Goal: Task Accomplishment & Management: Use online tool/utility

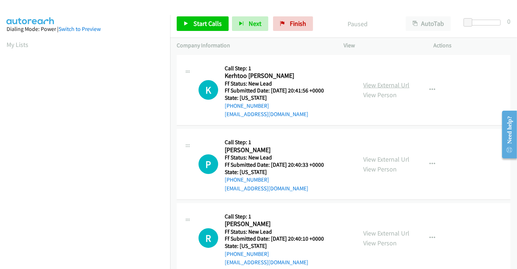
click at [381, 84] on link "View External Url" at bounding box center [387, 85] width 46 height 8
click at [384, 159] on link "View External Url" at bounding box center [387, 159] width 46 height 8
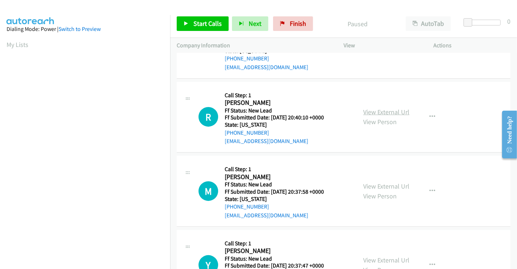
scroll to position [121, 0]
click at [380, 110] on link "View External Url" at bounding box center [387, 112] width 46 height 8
click at [378, 186] on link "View External Url" at bounding box center [387, 186] width 46 height 8
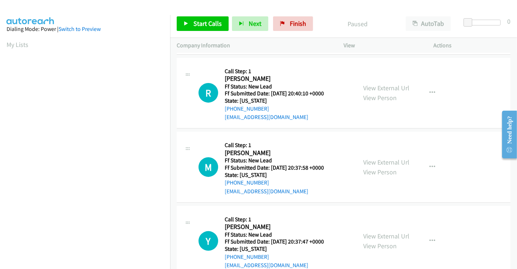
scroll to position [163, 0]
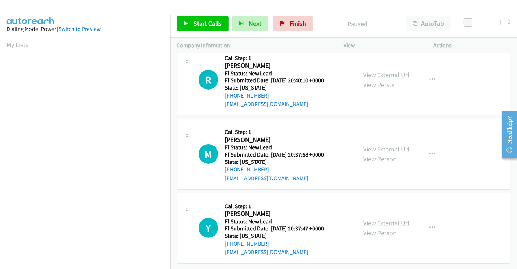
click at [383, 219] on link "View External Url" at bounding box center [387, 223] width 46 height 8
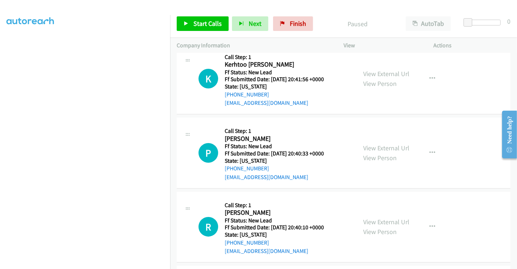
scroll to position [2, 0]
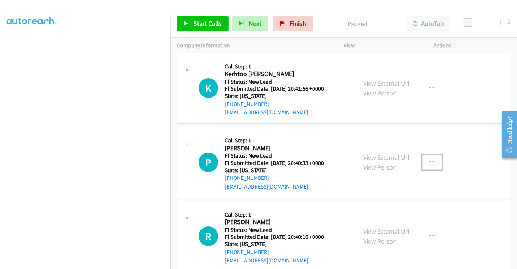
click at [425, 160] on button "button" at bounding box center [433, 162] width 20 height 15
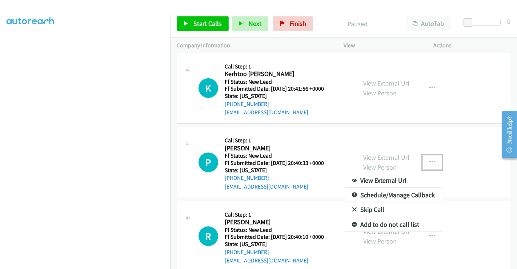
click at [380, 211] on link "Skip Call" at bounding box center [393, 209] width 97 height 15
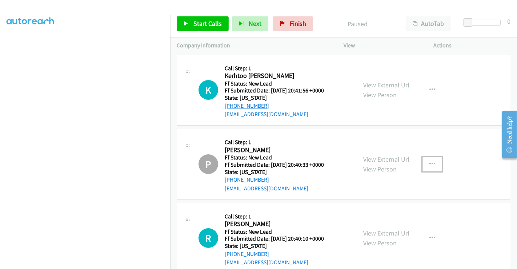
scroll to position [0, 0]
click at [209, 21] on span "Start Calls" at bounding box center [208, 23] width 28 height 8
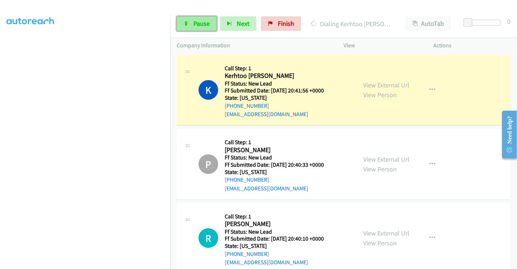
click at [195, 24] on span "Pause" at bounding box center [202, 23] width 16 height 8
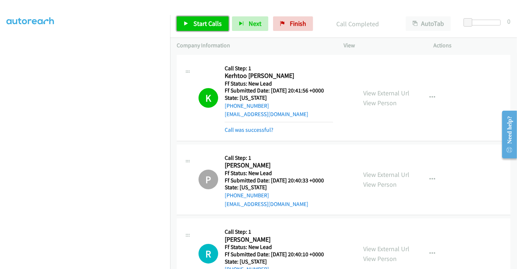
click at [207, 26] on span "Start Calls" at bounding box center [208, 23] width 28 height 8
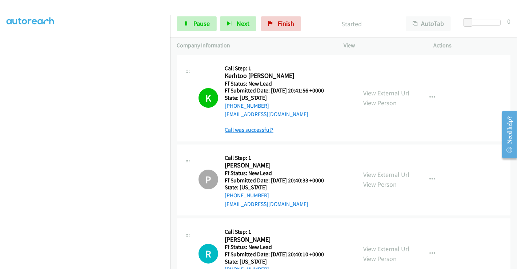
click at [267, 131] on link "Call was successful?" at bounding box center [249, 129] width 49 height 7
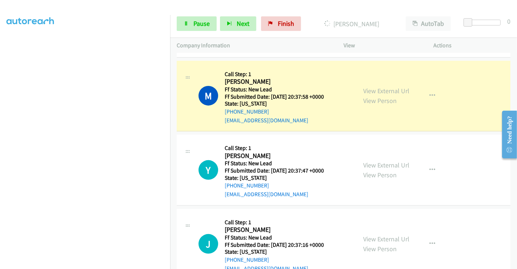
scroll to position [244, 0]
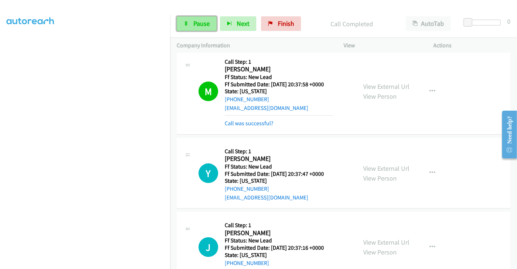
click at [195, 25] on span "Pause" at bounding box center [202, 23] width 16 height 8
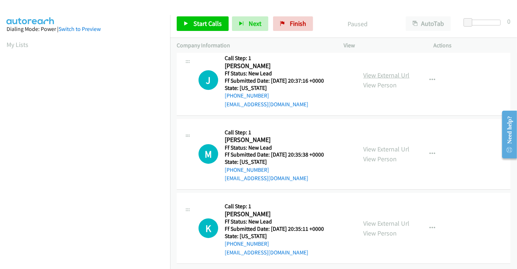
scroll to position [90, 0]
click at [373, 71] on link "View External Url" at bounding box center [387, 75] width 46 height 8
click at [375, 145] on link "View External Url" at bounding box center [387, 149] width 46 height 8
click at [377, 219] on link "View External Url" at bounding box center [387, 223] width 46 height 8
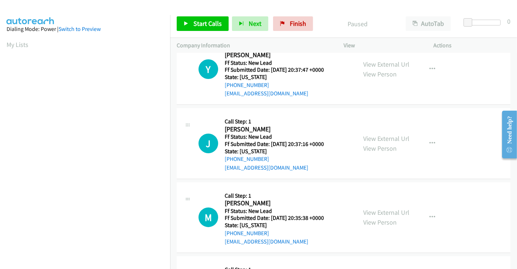
scroll to position [0, 0]
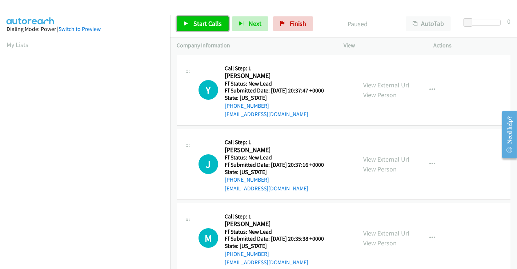
click at [200, 19] on span "Start Calls" at bounding box center [208, 23] width 28 height 8
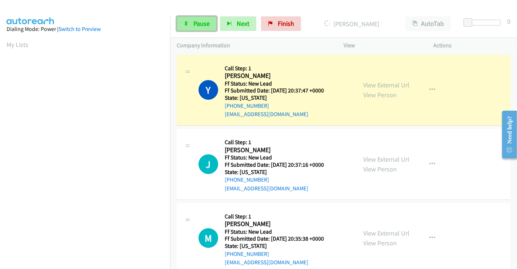
click at [199, 24] on span "Pause" at bounding box center [202, 23] width 16 height 8
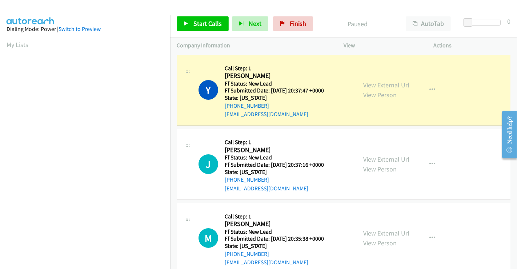
scroll to position [140, 0]
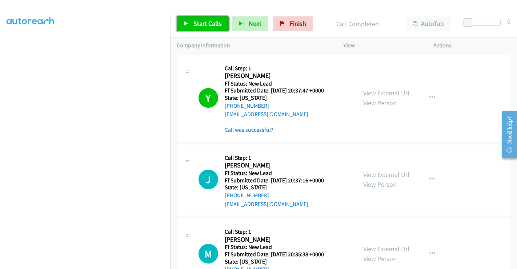
click at [204, 24] on span "Start Calls" at bounding box center [208, 23] width 28 height 8
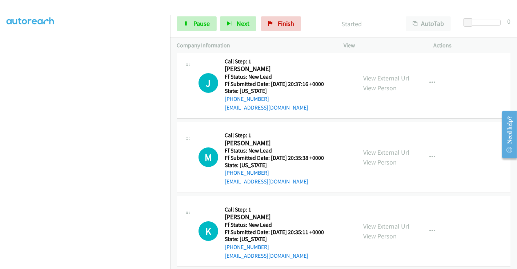
scroll to position [105, 0]
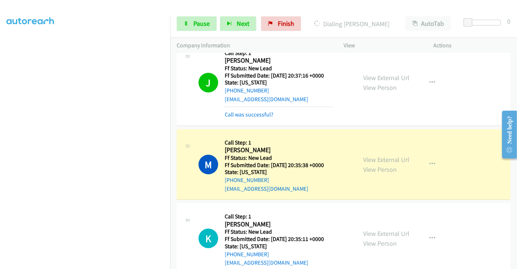
click at [328, 136] on div "Callback Scheduled Call Step: 1 Martee Snyder America/Los_Angeles Ff Status: Ne…" at bounding box center [279, 164] width 108 height 57
click at [197, 25] on span "Pause" at bounding box center [202, 23] width 16 height 8
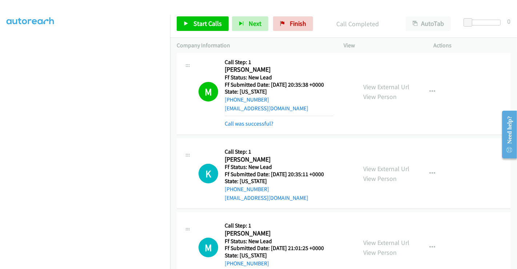
scroll to position [186, 0]
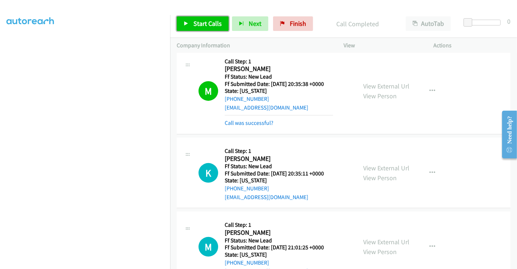
click at [207, 21] on span "Start Calls" at bounding box center [208, 23] width 28 height 8
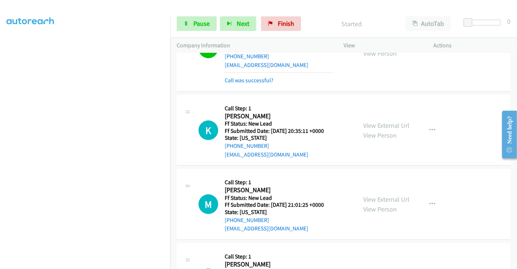
scroll to position [226, 0]
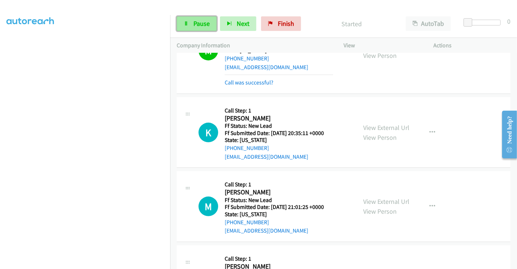
click at [187, 23] on icon at bounding box center [186, 23] width 5 height 5
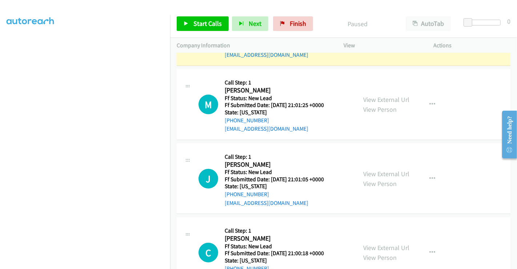
scroll to position [277, 0]
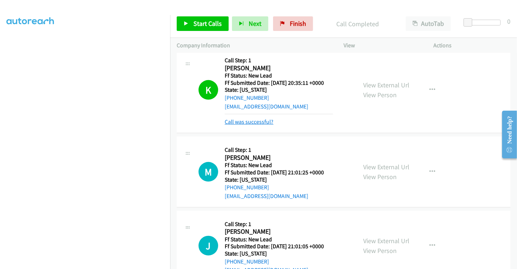
click at [268, 123] on link "Call was successful?" at bounding box center [249, 121] width 49 height 7
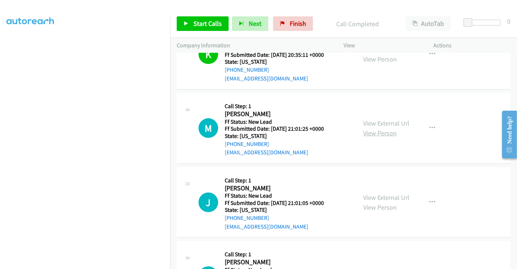
scroll to position [317, 0]
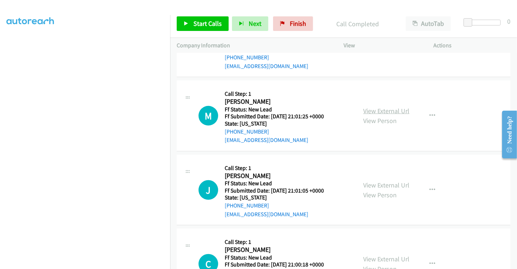
click at [382, 109] on link "View External Url" at bounding box center [387, 111] width 46 height 8
click at [383, 184] on link "View External Url" at bounding box center [387, 185] width 46 height 8
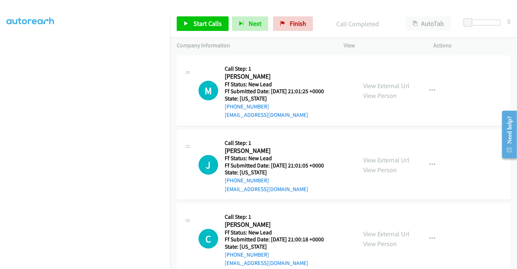
scroll to position [357, 0]
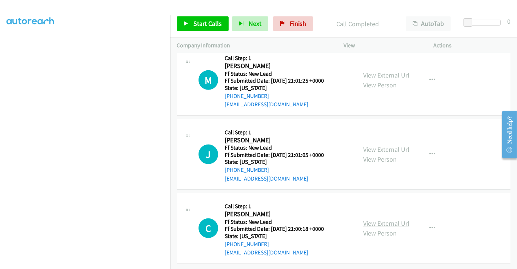
click at [375, 219] on link "View External Url" at bounding box center [387, 223] width 46 height 8
drag, startPoint x: 208, startPoint y: 21, endPoint x: 219, endPoint y: 32, distance: 14.9
click at [208, 21] on span "Start Calls" at bounding box center [208, 23] width 28 height 8
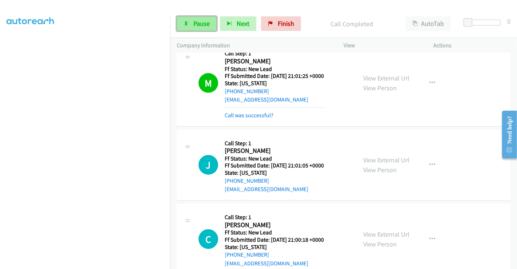
click at [202, 25] on span "Pause" at bounding box center [202, 23] width 16 height 8
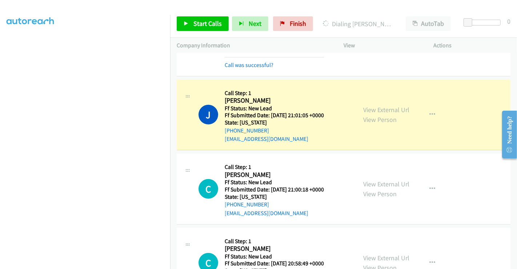
scroll to position [398, 0]
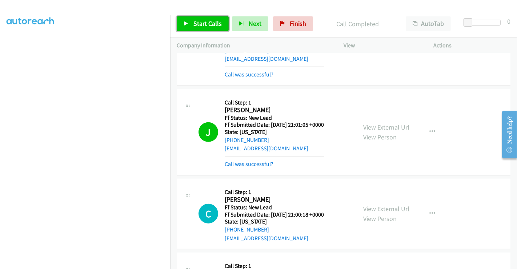
click at [195, 21] on span "Start Calls" at bounding box center [208, 23] width 28 height 8
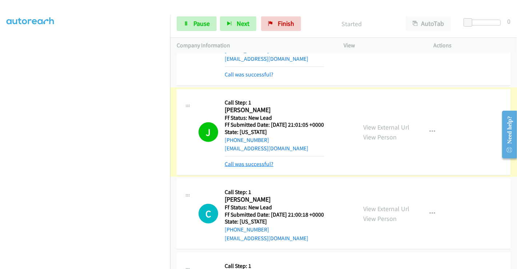
click at [247, 165] on link "Call was successful?" at bounding box center [249, 163] width 49 height 7
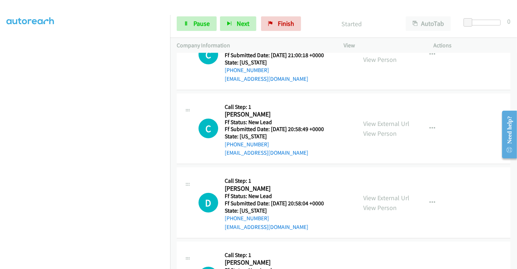
scroll to position [595, 0]
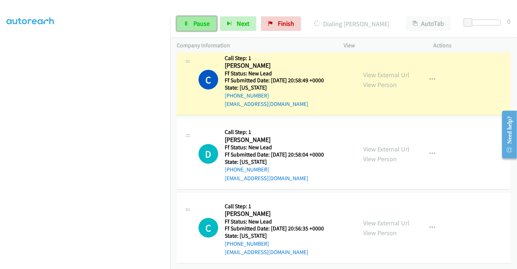
click at [196, 23] on span "Pause" at bounding box center [202, 23] width 16 height 8
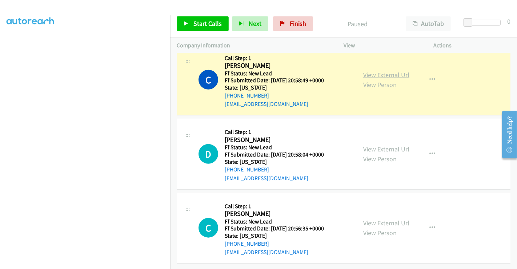
click at [388, 71] on link "View External Url" at bounding box center [387, 75] width 46 height 8
click at [381, 145] on link "View External Url" at bounding box center [387, 149] width 46 height 8
click at [379, 219] on link "View External Url" at bounding box center [387, 223] width 46 height 8
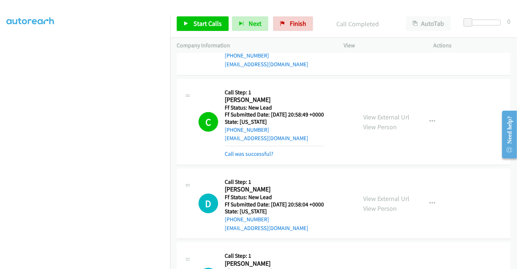
scroll to position [514, 0]
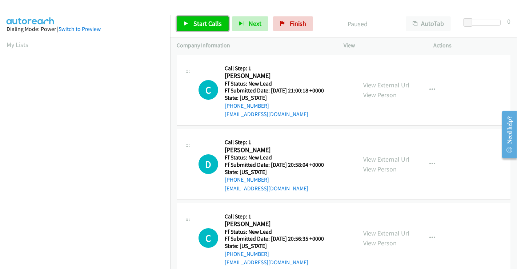
click at [204, 23] on span "Start Calls" at bounding box center [208, 23] width 28 height 8
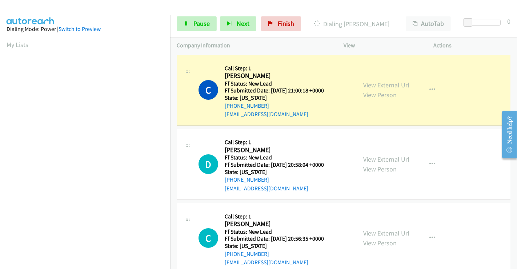
scroll to position [140, 0]
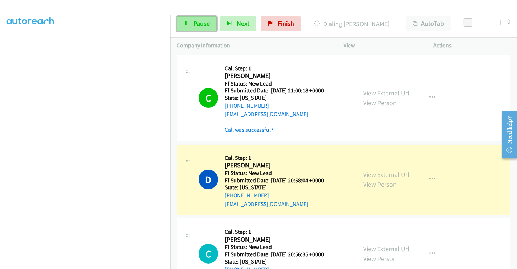
click at [197, 22] on span "Pause" at bounding box center [202, 23] width 16 height 8
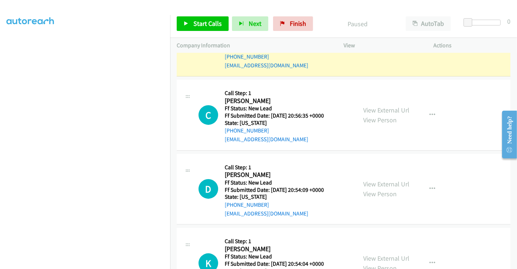
scroll to position [81, 0]
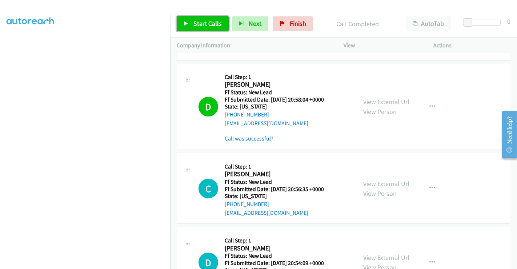
click at [199, 19] on link "Start Calls" at bounding box center [203, 23] width 52 height 15
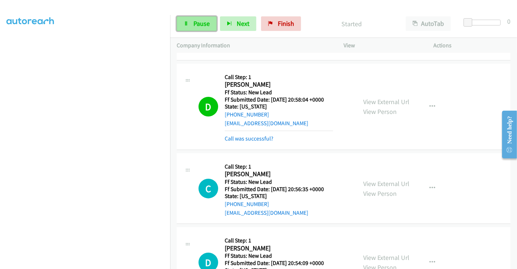
click at [198, 22] on span "Pause" at bounding box center [202, 23] width 16 height 8
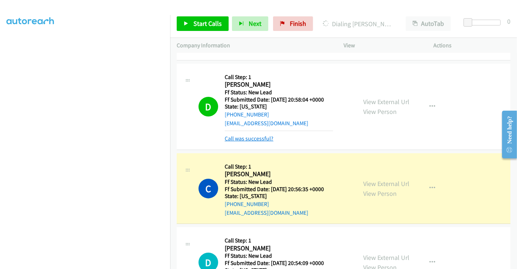
click at [258, 138] on link "Call was successful?" at bounding box center [249, 138] width 49 height 7
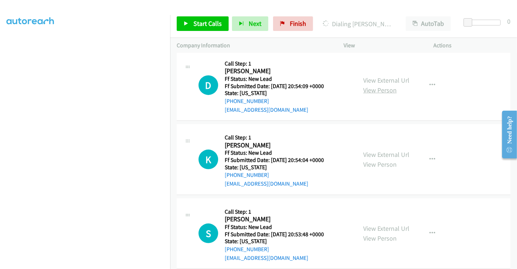
scroll to position [258, 0]
click at [373, 80] on link "View External Url" at bounding box center [387, 80] width 46 height 8
click at [385, 156] on link "View External Url" at bounding box center [387, 154] width 46 height 8
click at [381, 226] on link "View External Url" at bounding box center [387, 228] width 46 height 8
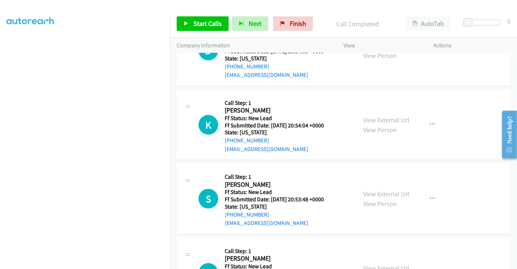
scroll to position [416, 0]
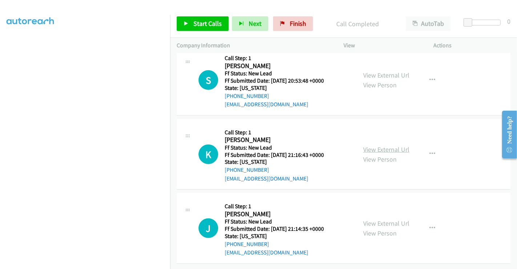
click at [373, 145] on link "View External Url" at bounding box center [387, 149] width 46 height 8
click at [381, 219] on link "View External Url" at bounding box center [387, 223] width 46 height 8
click at [298, 21] on span "Finish" at bounding box center [298, 23] width 16 height 8
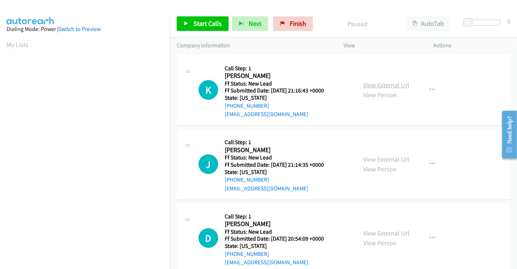
click at [389, 86] on link "View External Url" at bounding box center [387, 85] width 46 height 8
click at [387, 158] on link "View External Url" at bounding box center [387, 159] width 46 height 8
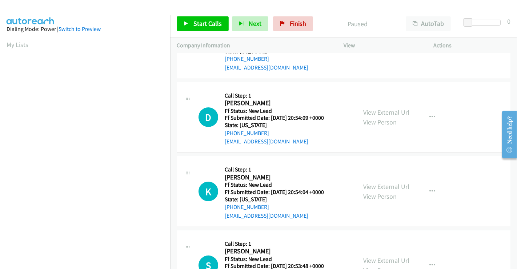
scroll to position [121, 0]
click at [380, 112] on link "View External Url" at bounding box center [387, 112] width 46 height 8
click at [382, 187] on link "View External Url" at bounding box center [387, 186] width 46 height 8
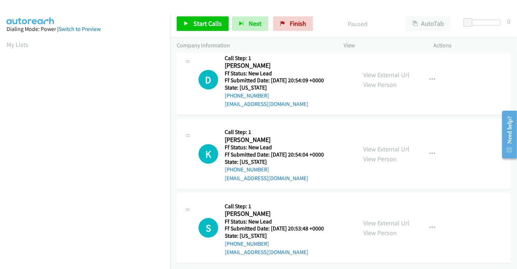
scroll to position [163, 0]
click at [385, 219] on link "View External Url" at bounding box center [387, 223] width 46 height 8
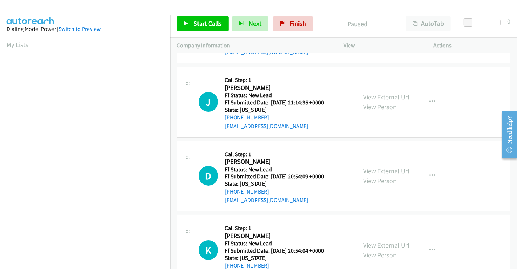
scroll to position [0, 0]
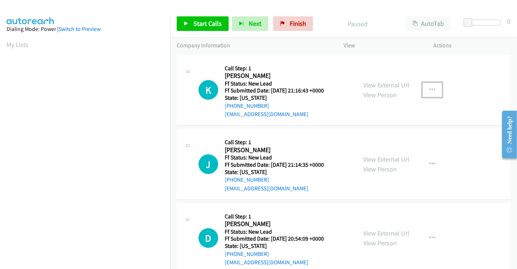
click at [430, 90] on icon "button" at bounding box center [433, 90] width 6 height 6
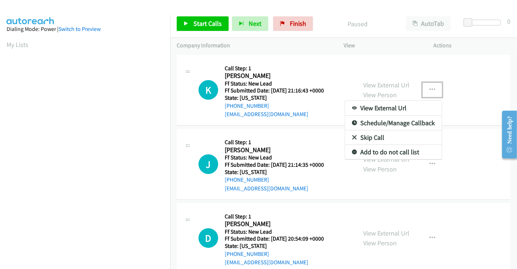
click at [376, 135] on link "Skip Call" at bounding box center [393, 137] width 97 height 15
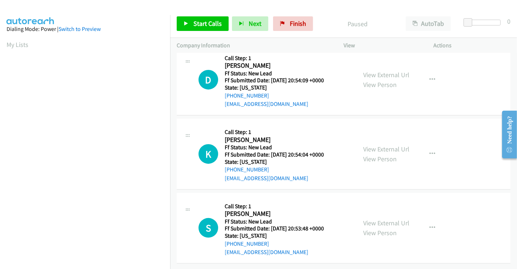
scroll to position [163, 0]
click at [433, 221] on button "button" at bounding box center [433, 228] width 20 height 15
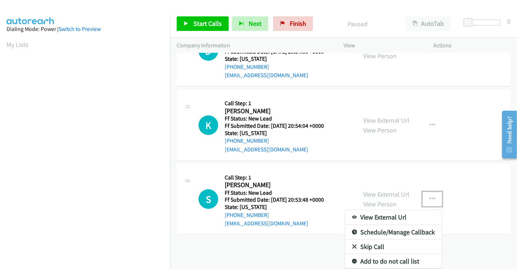
click at [379, 245] on link "Skip Call" at bounding box center [393, 246] width 97 height 15
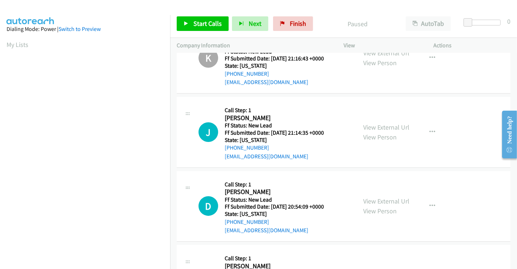
scroll to position [0, 0]
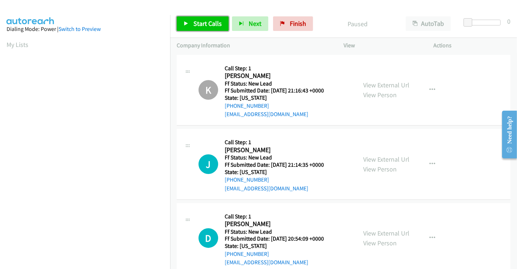
click at [186, 20] on link "Start Calls" at bounding box center [203, 23] width 52 height 15
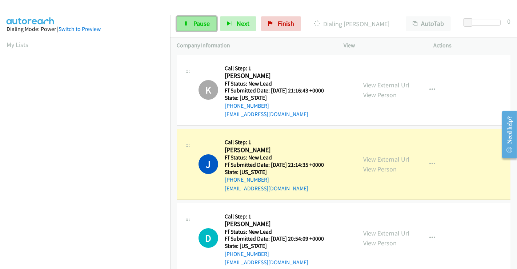
click at [199, 24] on span "Pause" at bounding box center [202, 23] width 16 height 8
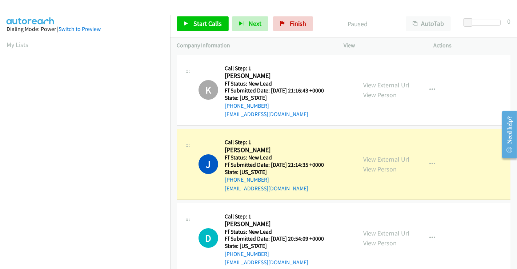
scroll to position [140, 0]
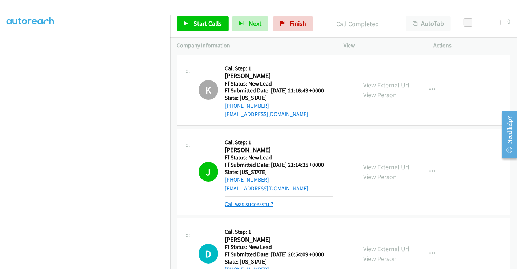
click at [254, 202] on link "Call was successful?" at bounding box center [249, 204] width 49 height 7
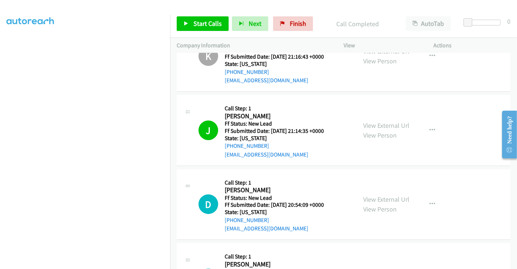
scroll to position [81, 0]
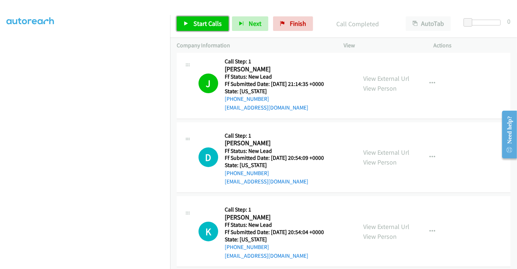
click at [208, 22] on span "Start Calls" at bounding box center [208, 23] width 28 height 8
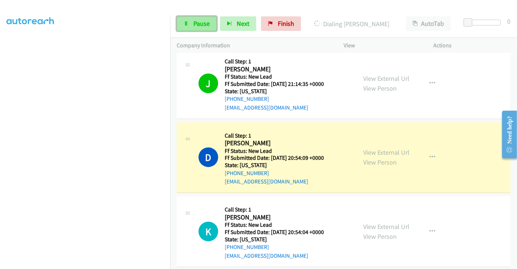
click at [204, 23] on span "Pause" at bounding box center [202, 23] width 16 height 8
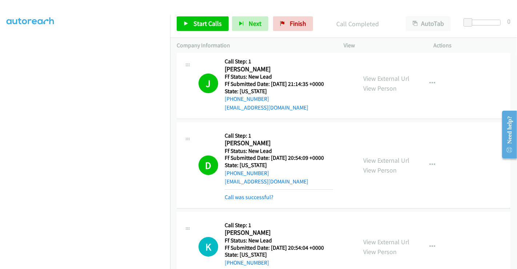
scroll to position [162, 0]
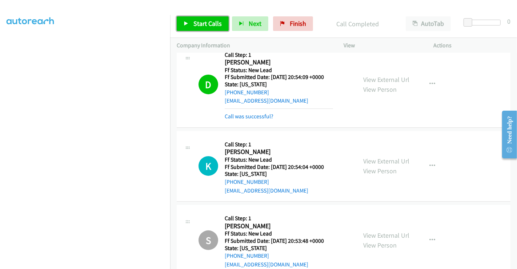
click at [203, 28] on link "Start Calls" at bounding box center [203, 23] width 52 height 15
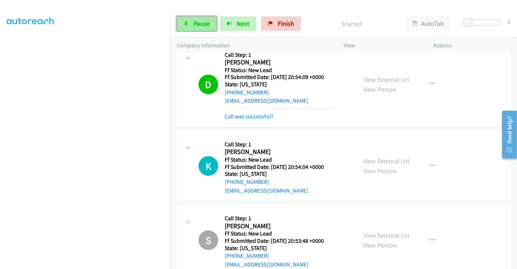
click at [195, 20] on span "Pause" at bounding box center [202, 23] width 16 height 8
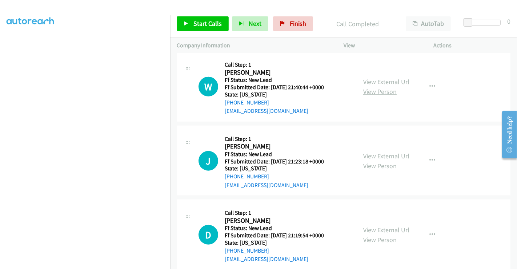
scroll to position [394, 0]
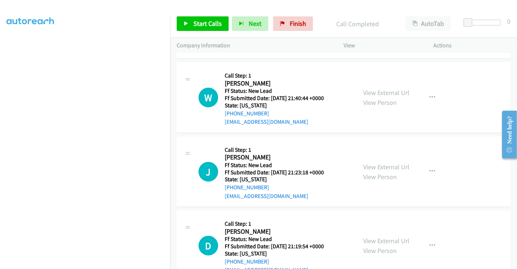
drag, startPoint x: 385, startPoint y: 93, endPoint x: 386, endPoint y: 96, distance: 3.8
click at [385, 92] on link "View External Url" at bounding box center [387, 92] width 46 height 8
click at [379, 163] on link "View External Url" at bounding box center [387, 167] width 46 height 8
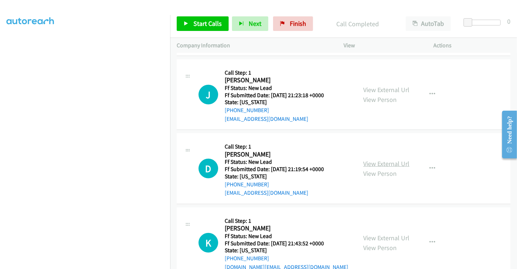
scroll to position [475, 0]
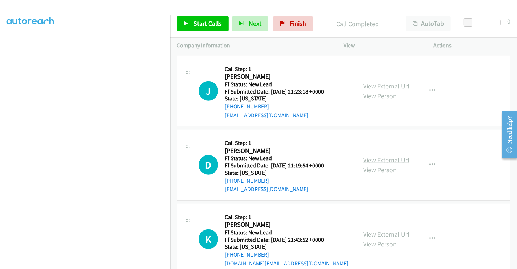
click at [386, 156] on link "View External Url" at bounding box center [387, 160] width 46 height 8
click at [384, 230] on link "View External Url" at bounding box center [387, 234] width 46 height 8
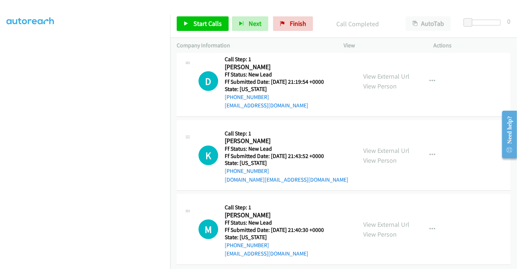
scroll to position [564, 0]
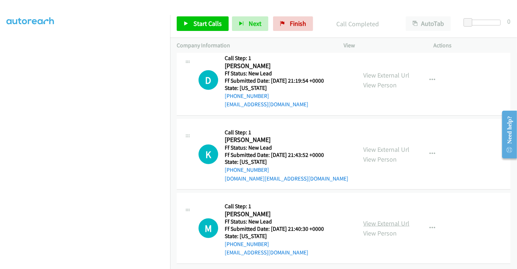
click at [390, 219] on link "View External Url" at bounding box center [387, 223] width 46 height 8
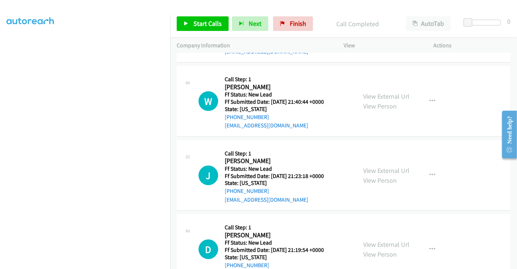
scroll to position [402, 0]
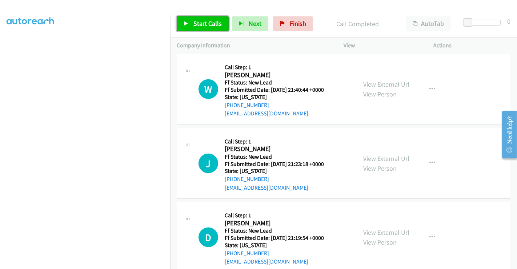
click at [202, 22] on span "Start Calls" at bounding box center [208, 23] width 28 height 8
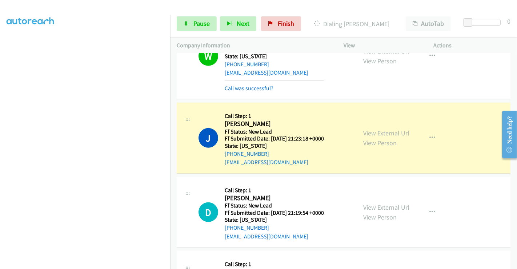
scroll to position [451, 0]
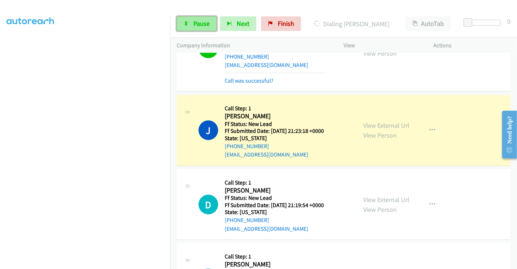
click at [201, 21] on span "Pause" at bounding box center [202, 23] width 16 height 8
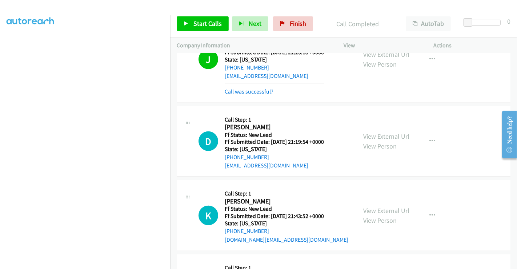
scroll to position [531, 0]
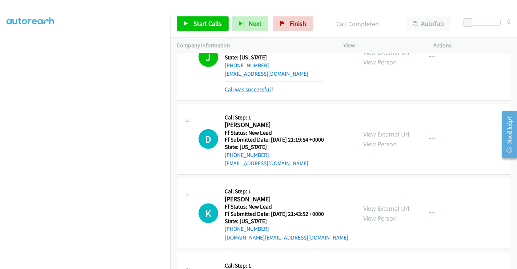
click at [259, 87] on link "Call was successful?" at bounding box center [249, 89] width 49 height 7
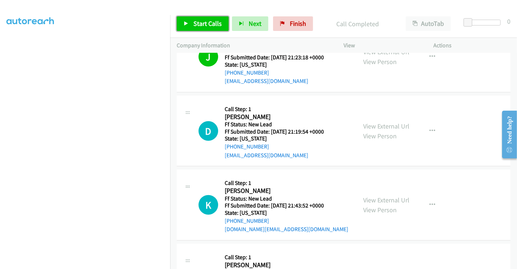
click at [201, 25] on span "Start Calls" at bounding box center [208, 23] width 28 height 8
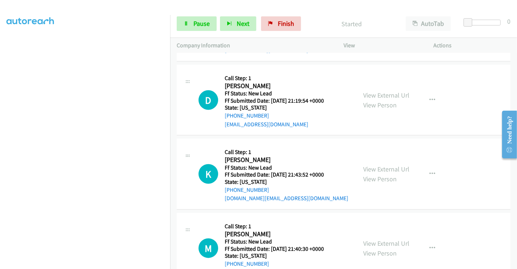
scroll to position [579, 0]
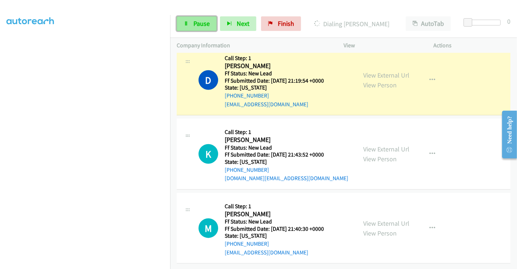
click at [195, 17] on link "Pause" at bounding box center [197, 23] width 40 height 15
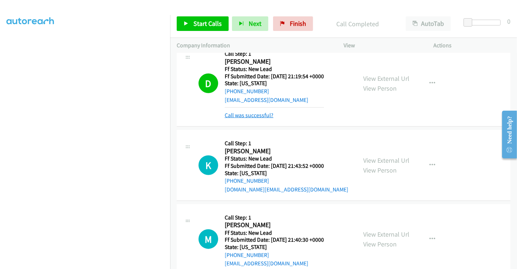
click at [253, 112] on link "Call was successful?" at bounding box center [249, 115] width 49 height 7
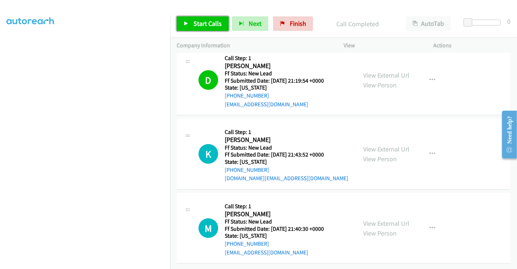
click at [205, 21] on span "Start Calls" at bounding box center [208, 23] width 28 height 8
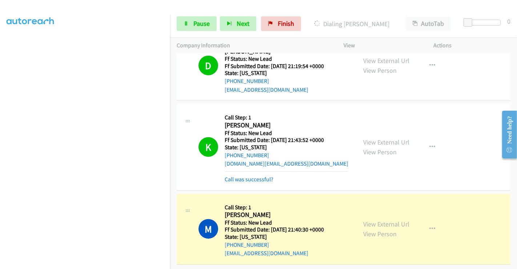
scroll to position [595, 0]
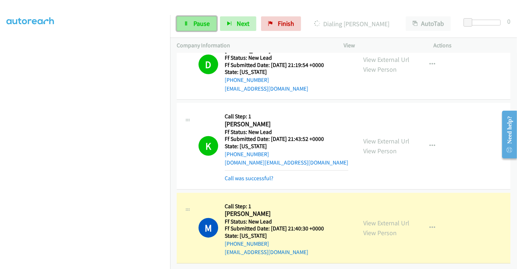
click at [191, 28] on link "Pause" at bounding box center [197, 23] width 40 height 15
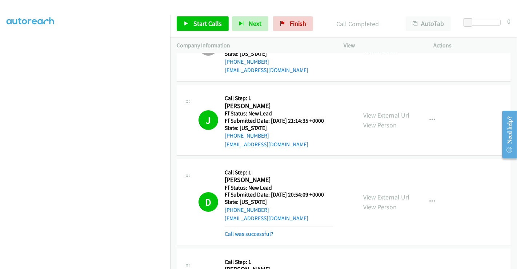
scroll to position [0, 0]
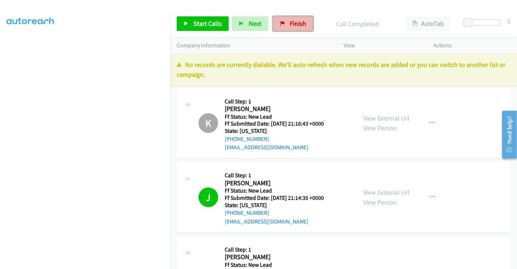
click at [291, 24] on span "Finish" at bounding box center [298, 23] width 16 height 8
